Goal: Transaction & Acquisition: Purchase product/service

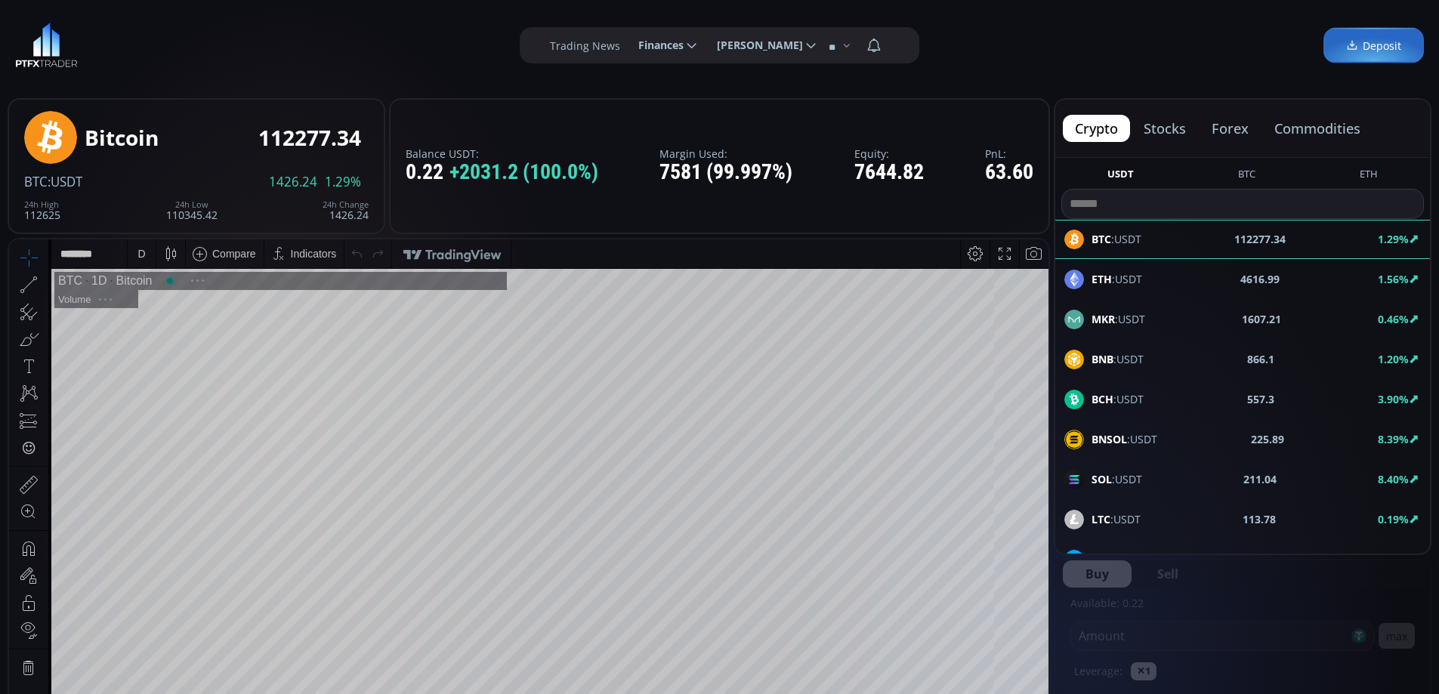
scroll to position [210, 0]
click at [1163, 126] on button "stocks" at bounding box center [1165, 128] width 66 height 27
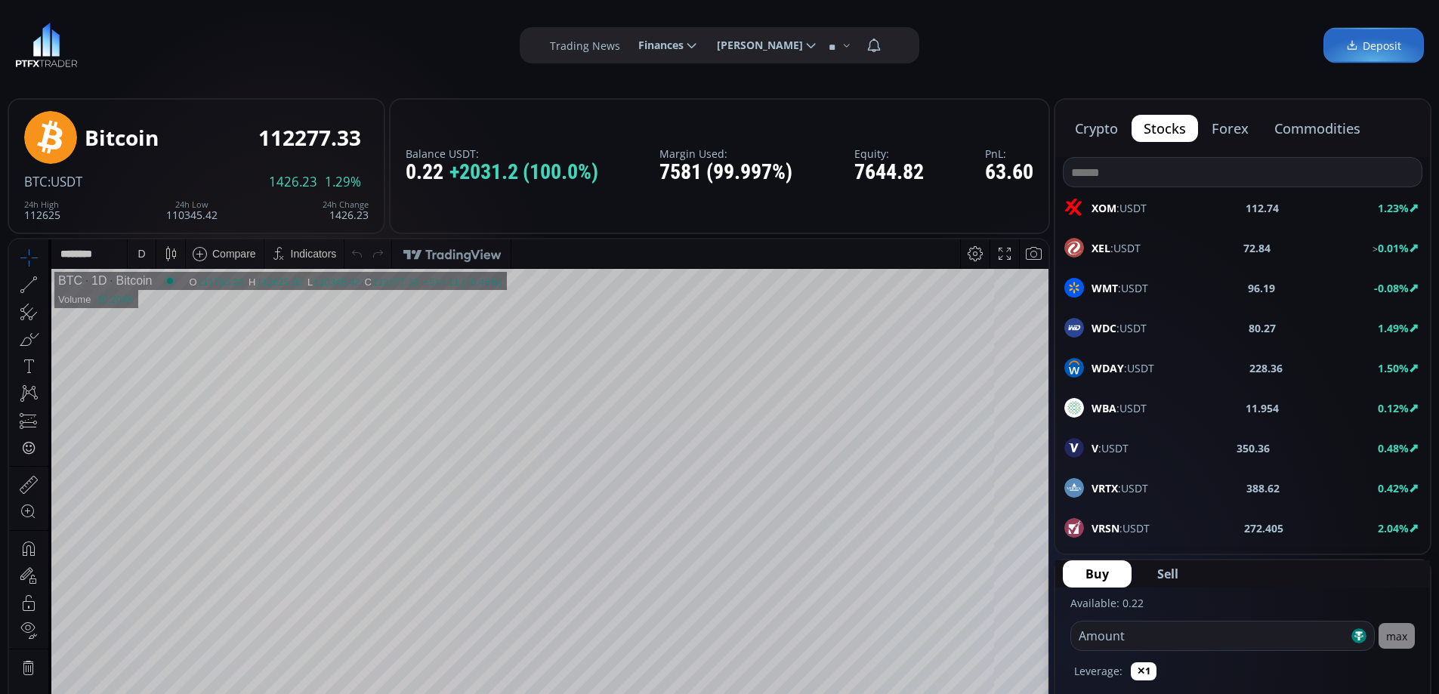
click at [1134, 168] on input at bounding box center [1243, 172] width 358 height 29
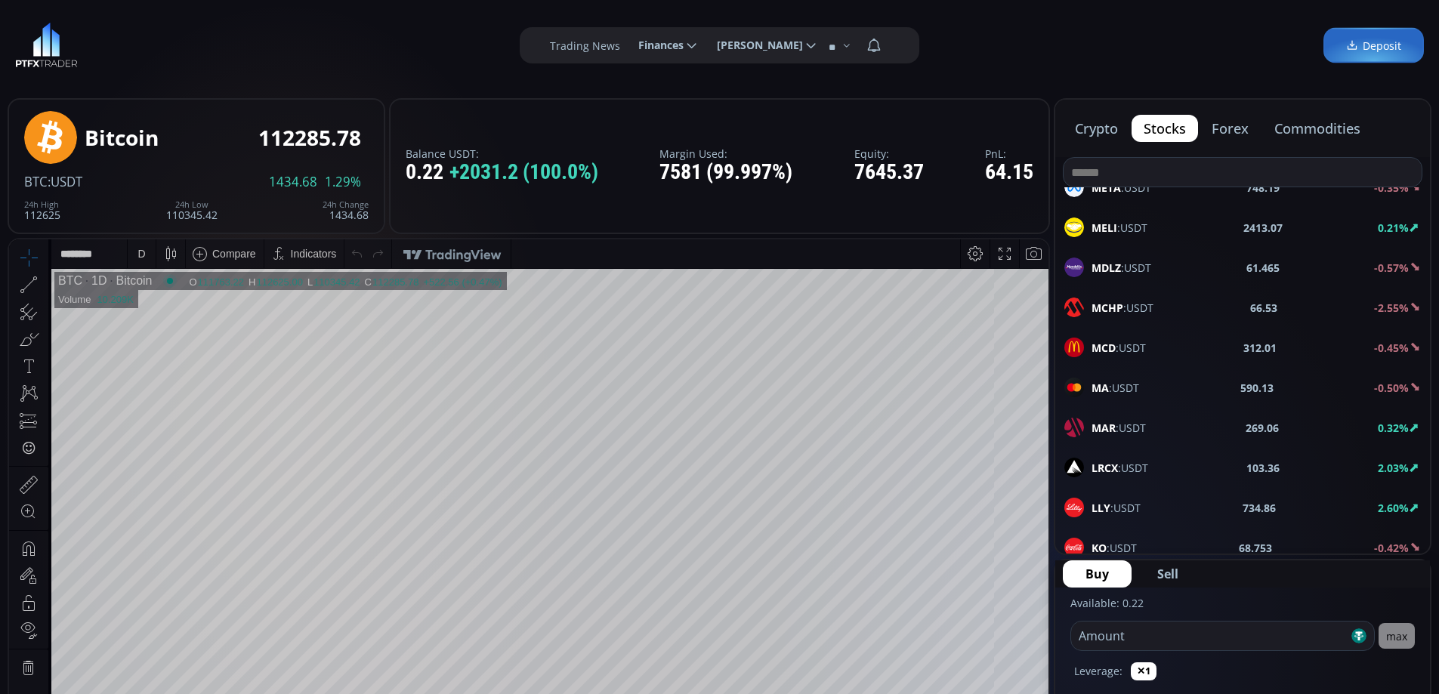
scroll to position [1888, 0]
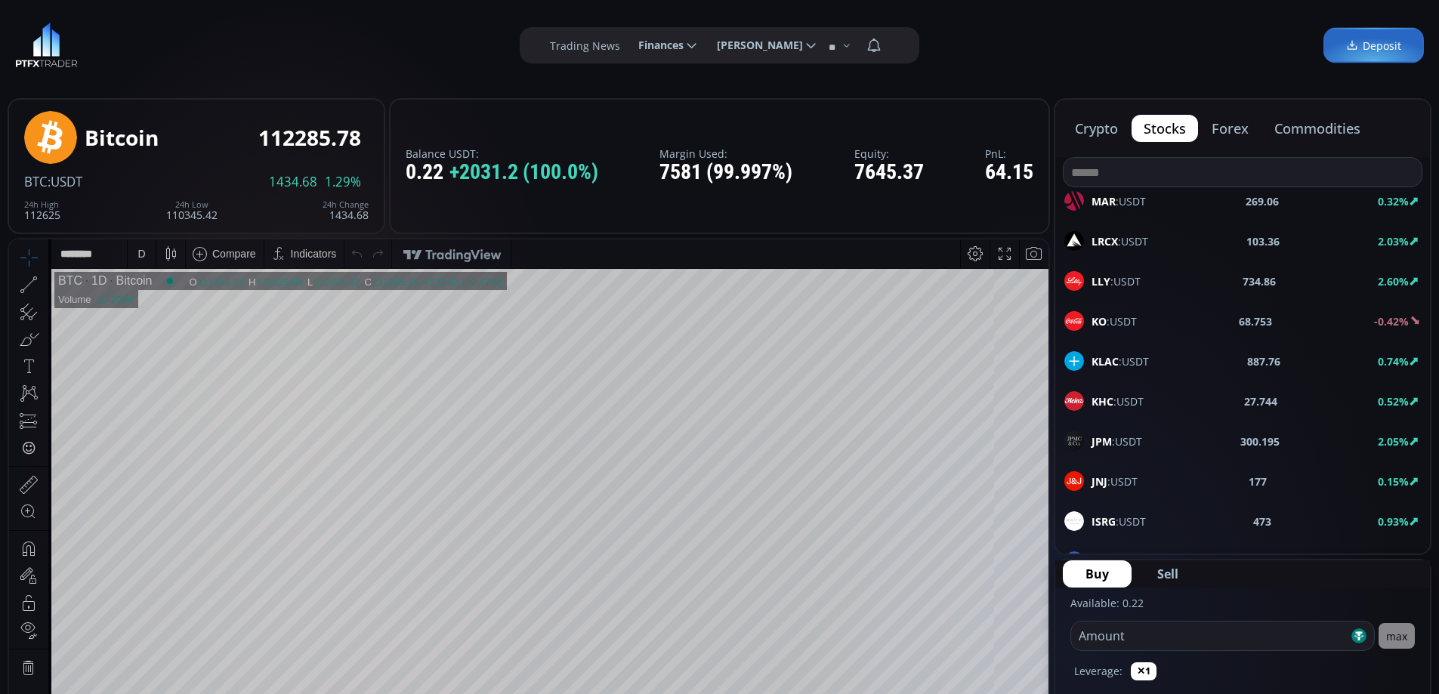
click at [1146, 437] on div "JPM :USDT 300.195 2.05%" at bounding box center [1242, 441] width 357 height 20
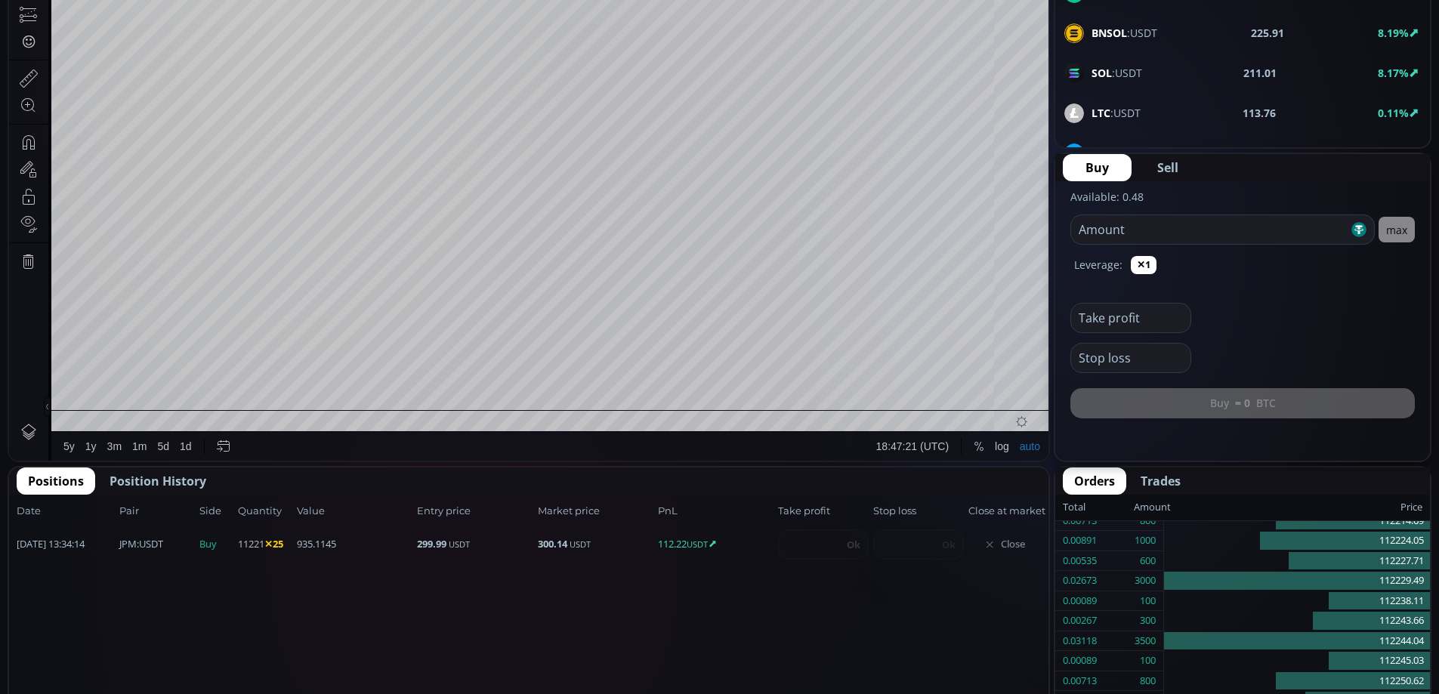
scroll to position [527, 0]
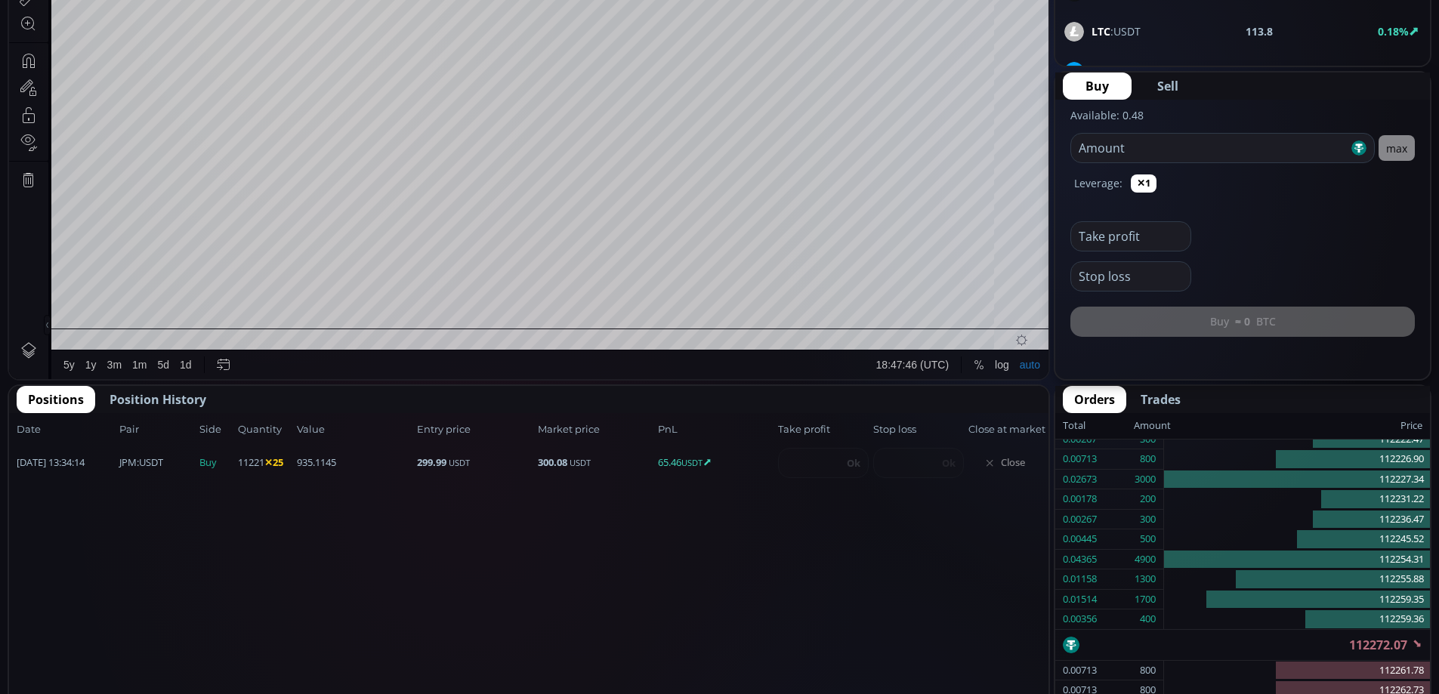
scroll to position [517, 0]
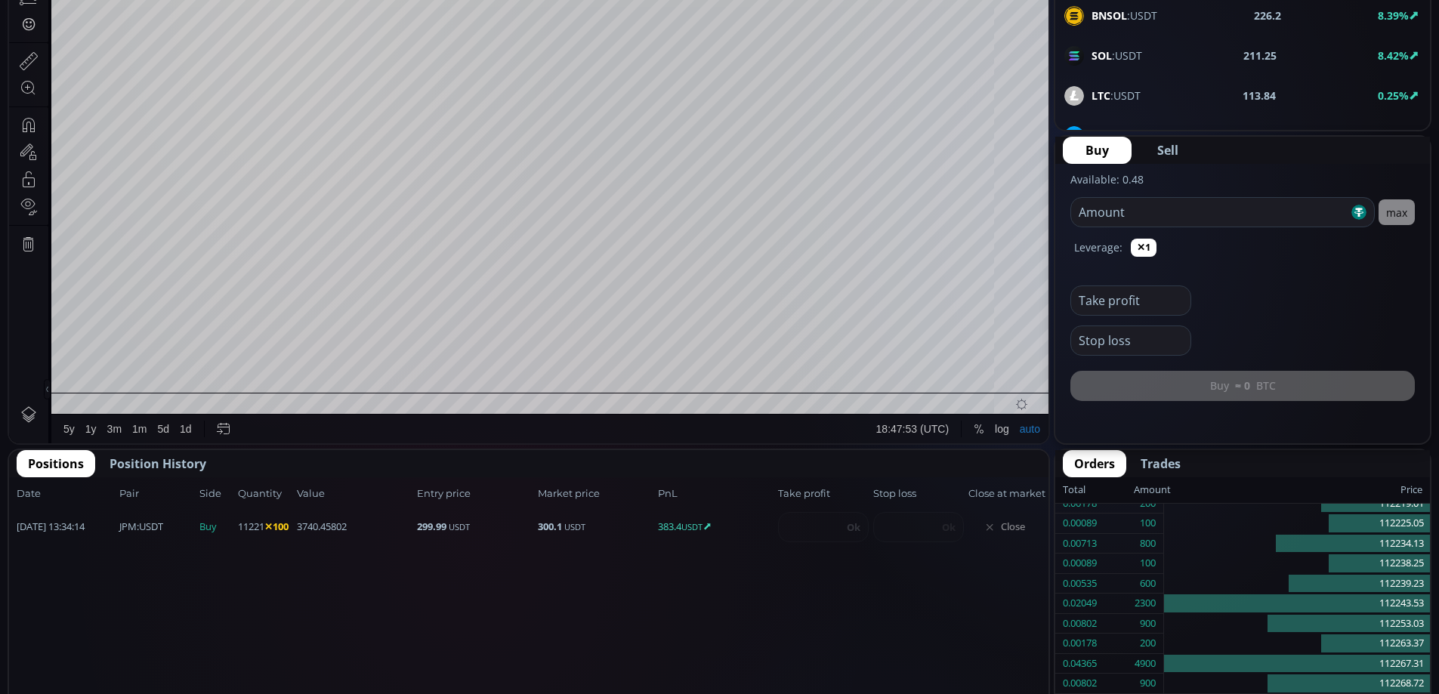
scroll to position [426, 0]
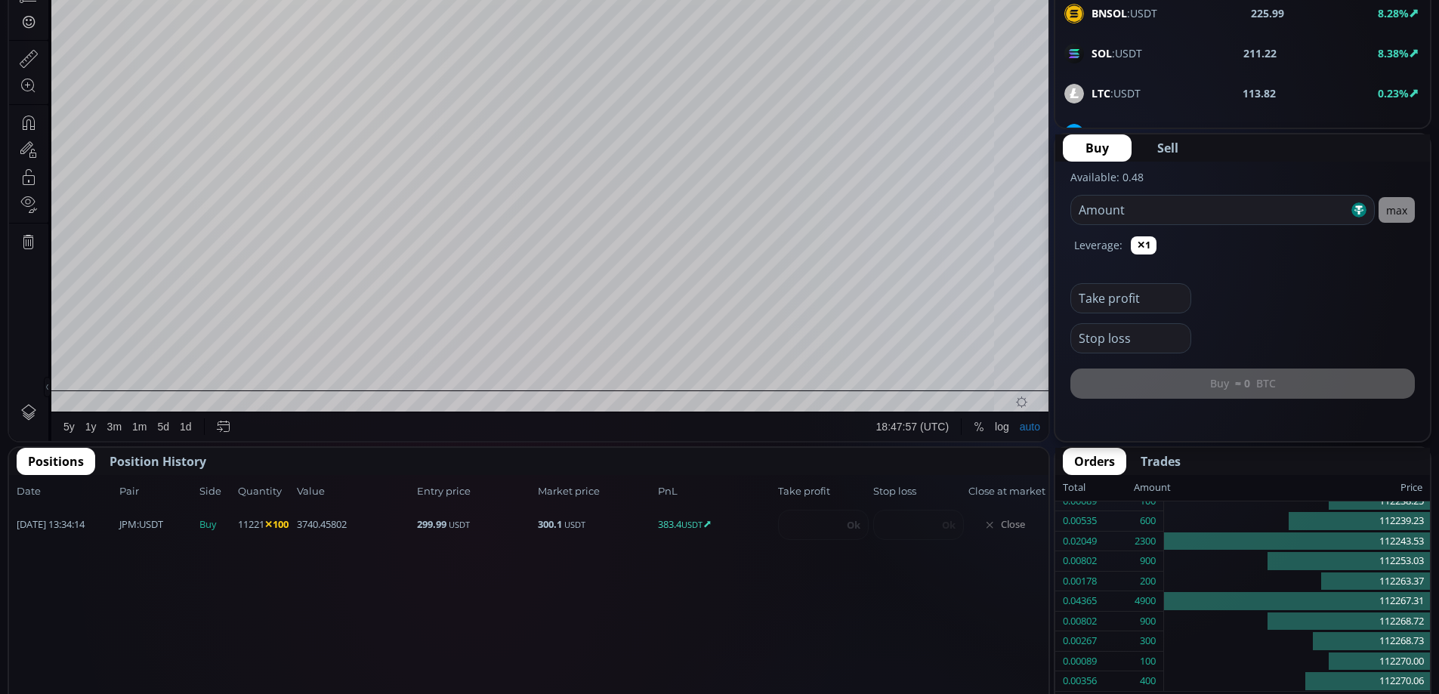
click at [1011, 523] on span "Close" at bounding box center [1004, 525] width 73 height 24
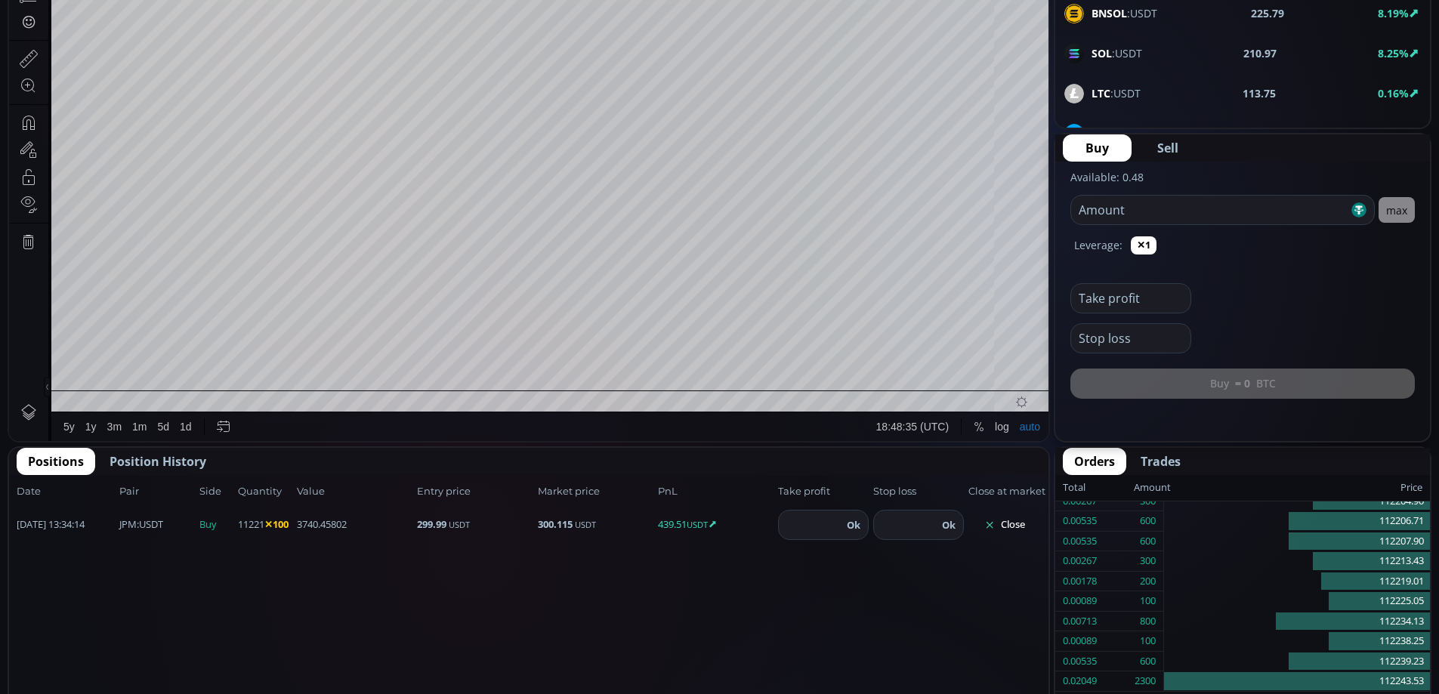
click at [1011, 526] on button "Close" at bounding box center [1004, 525] width 73 height 24
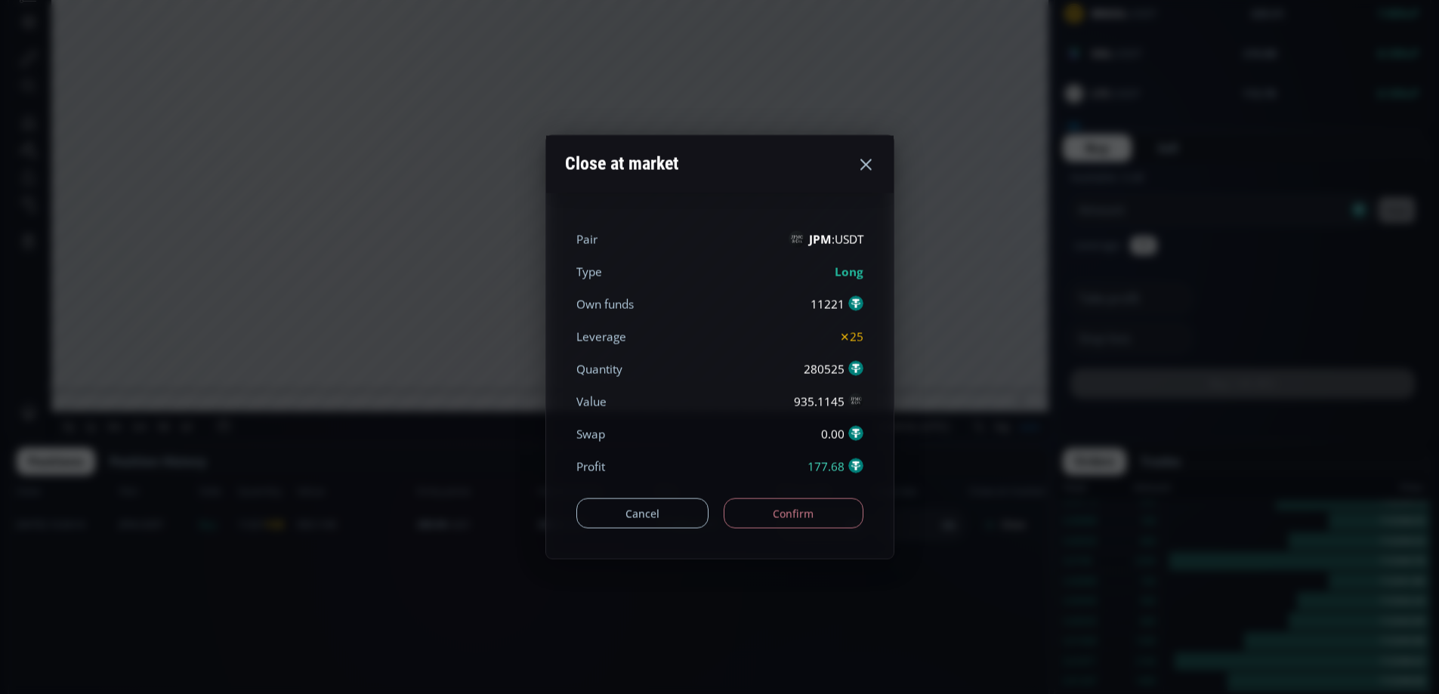
click at [804, 505] on button "Confirm" at bounding box center [794, 514] width 140 height 30
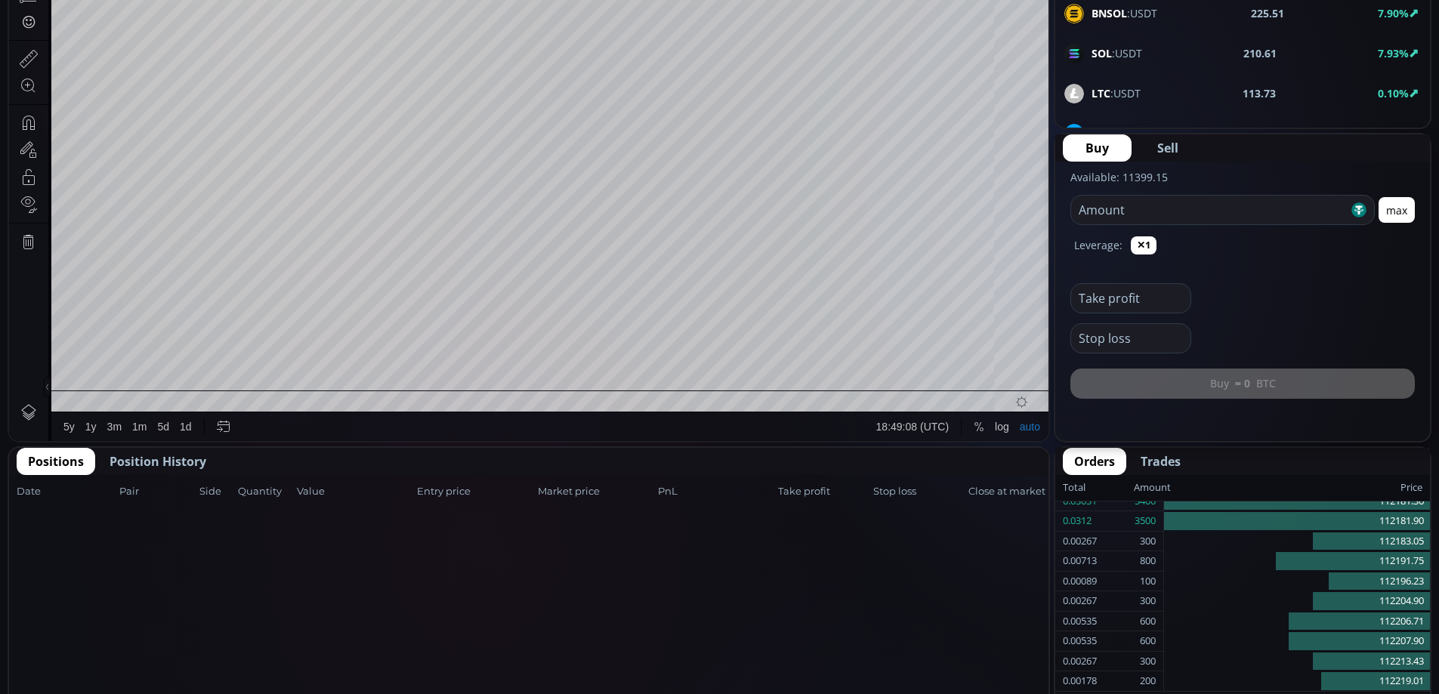
click at [156, 465] on span "Position History" at bounding box center [158, 461] width 97 height 18
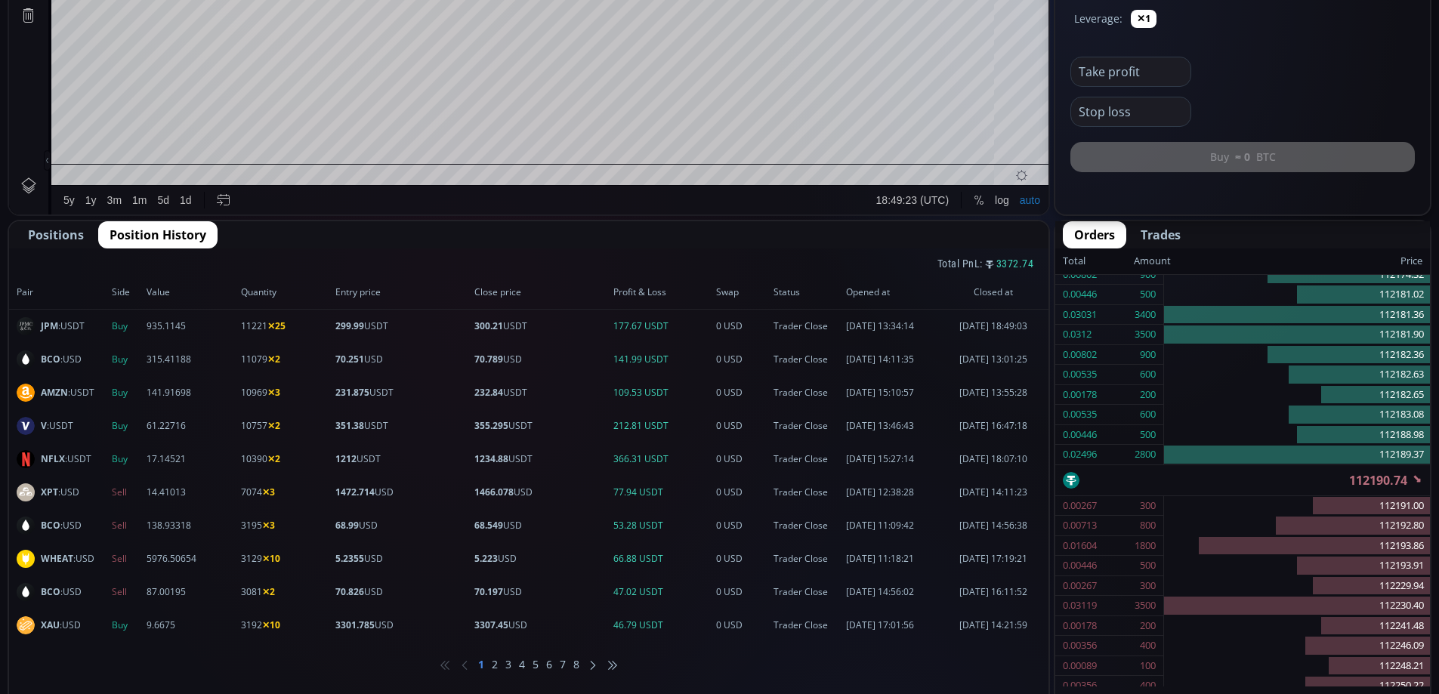
scroll to position [577, 0]
